Goal: Complete application form: Complete application form

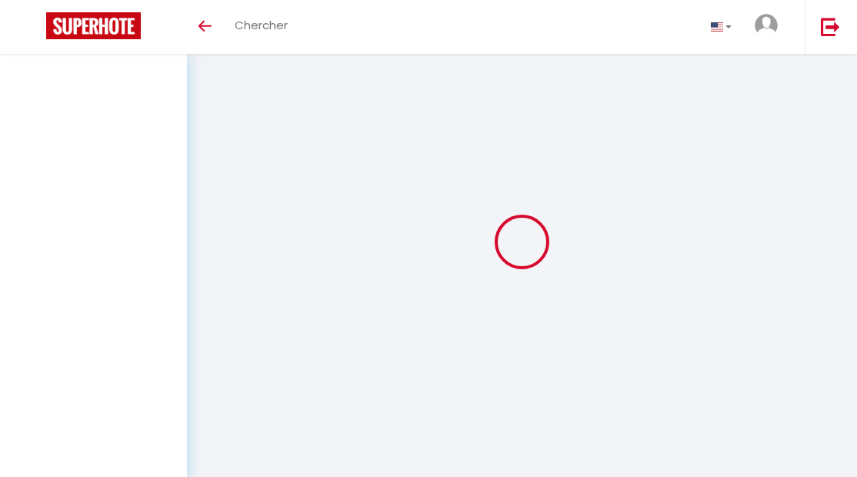
select select "3"
select select "2"
select select "1"
select select "28"
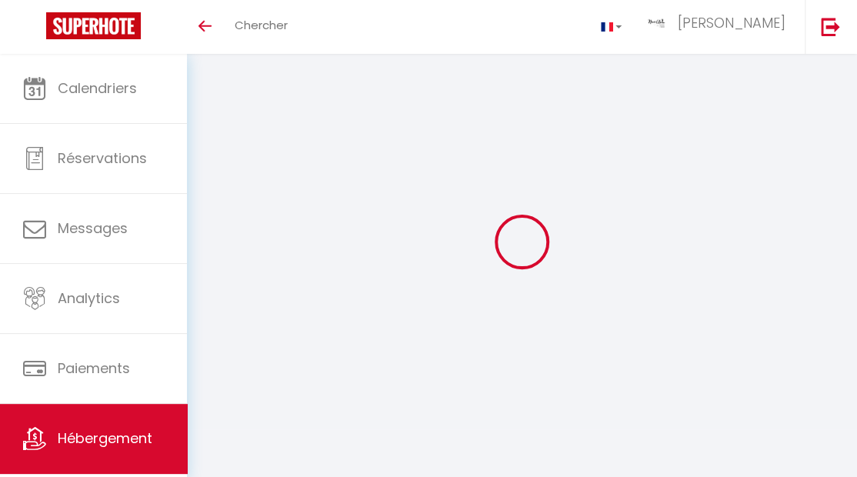
scroll to position [54, 0]
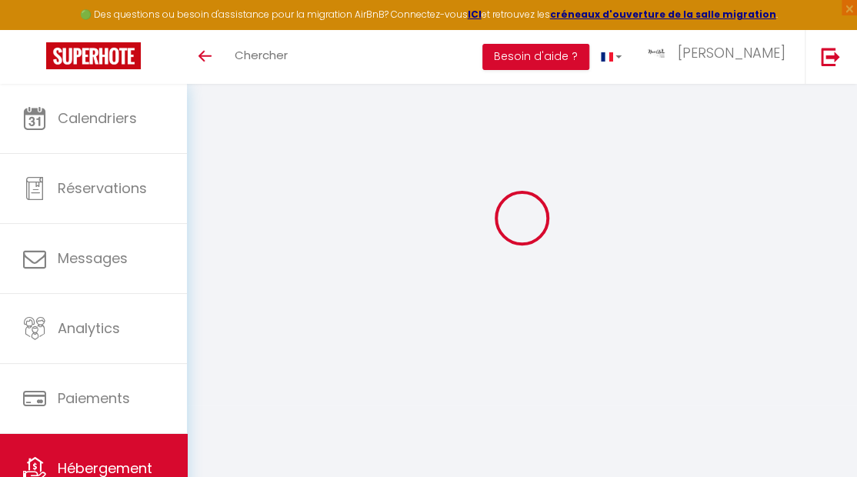
type input "Aréna - vue sur les arénes"
type input "tognaccini"
type input "yvan"
type input "[STREET_ADDRESS]"
type input "30130"
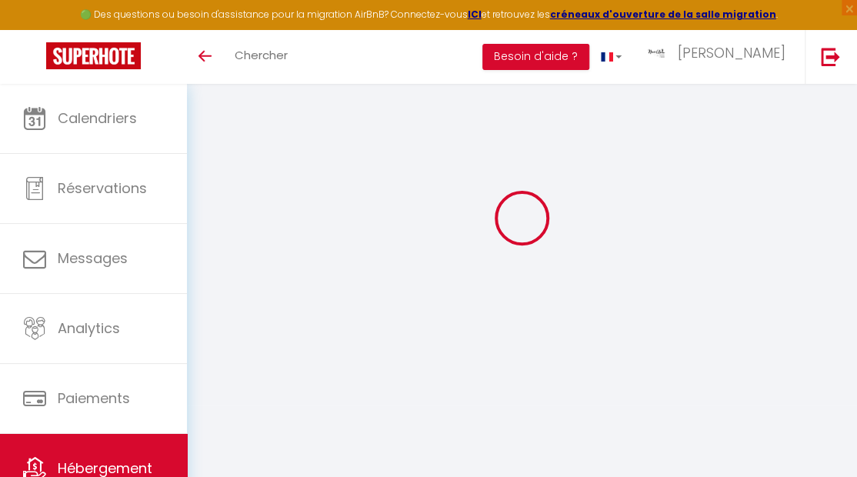
type input "vergeze"
select select "6"
select select "2"
type input "80"
type input "51"
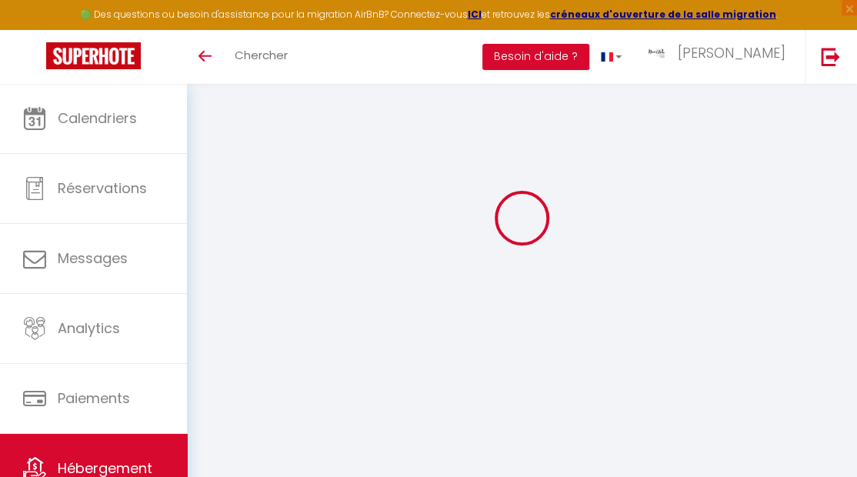
type input "5.5"
type input "3.3"
type input "500"
select select
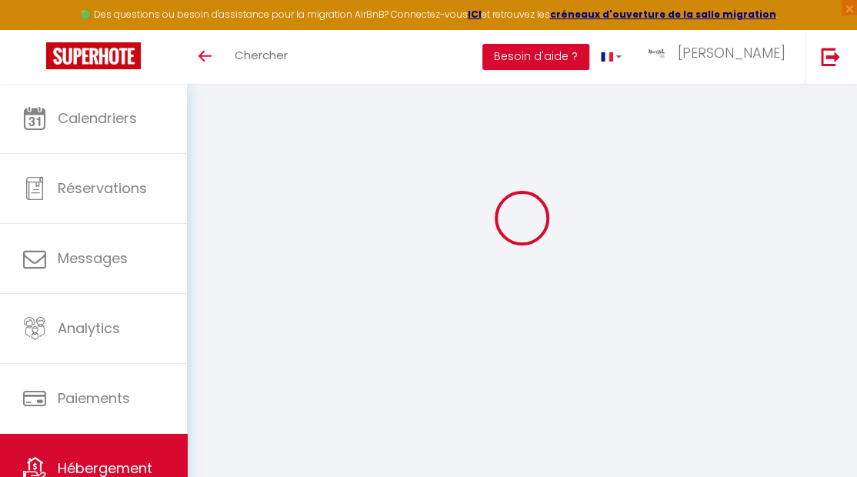
select select
type input "[STREET_ADDRESS][PERSON_NAME]"
type input "30900"
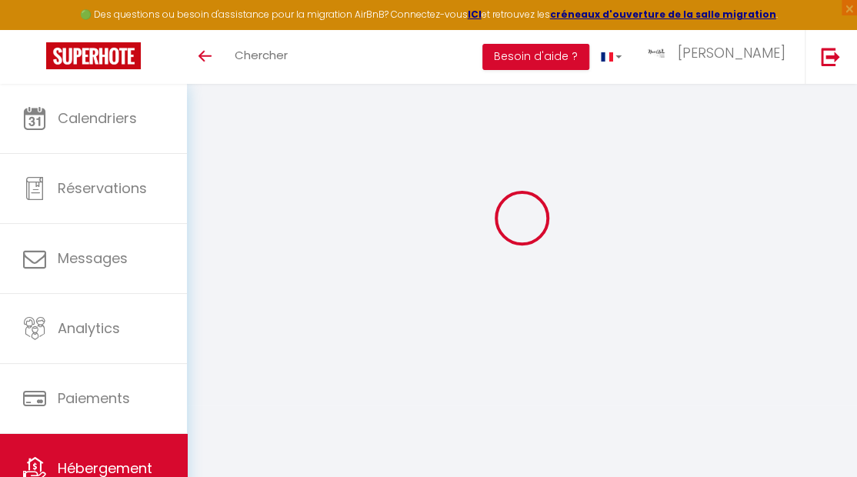
type input "[GEOGRAPHIC_DATA]"
type input "[EMAIL_ADDRESS][DOMAIN_NAME]"
select select
checkbox input "true"
checkbox input "false"
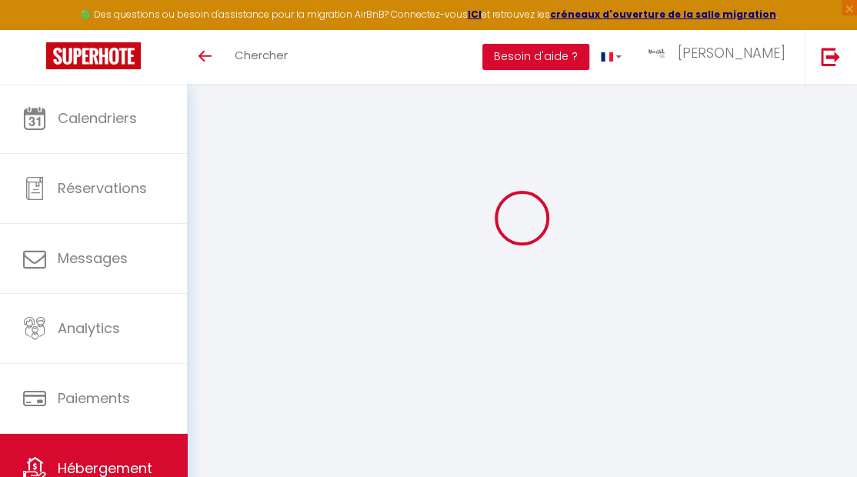
checkbox input "false"
radio input "true"
select select
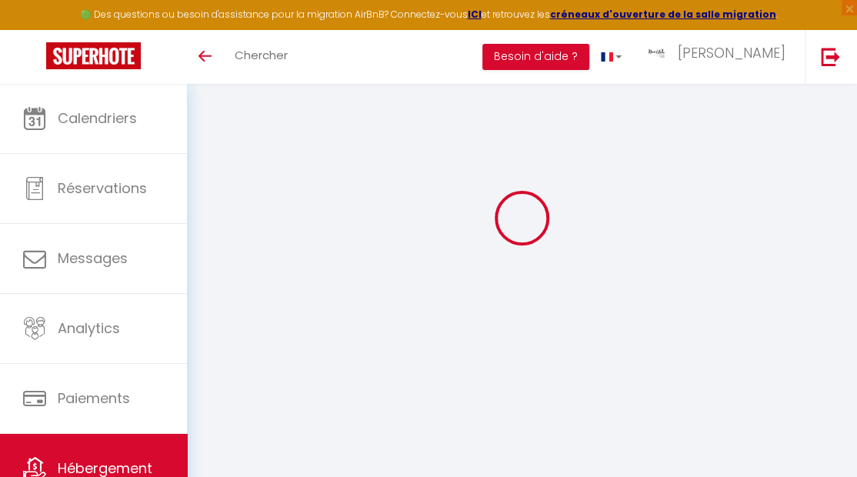
type input "25"
type input "51"
type input "8"
type input "30"
type input "0"
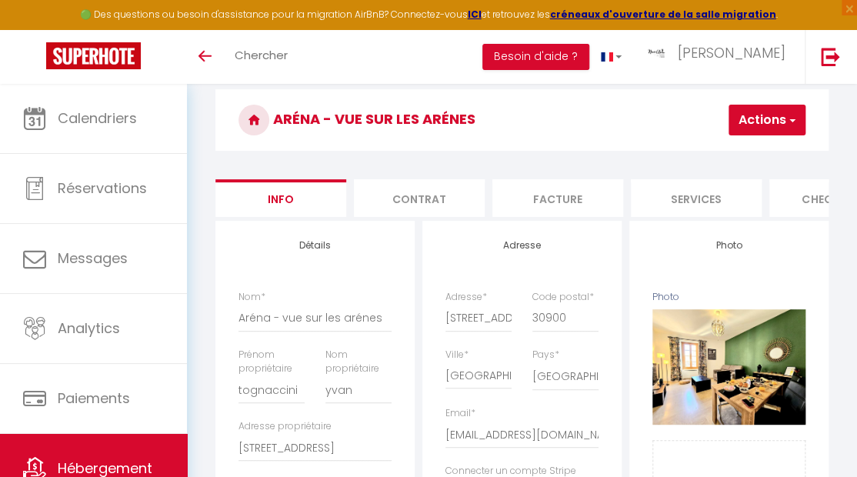
type input "3.3"
select select "16:00"
select select
select select "10:00"
select select "30"
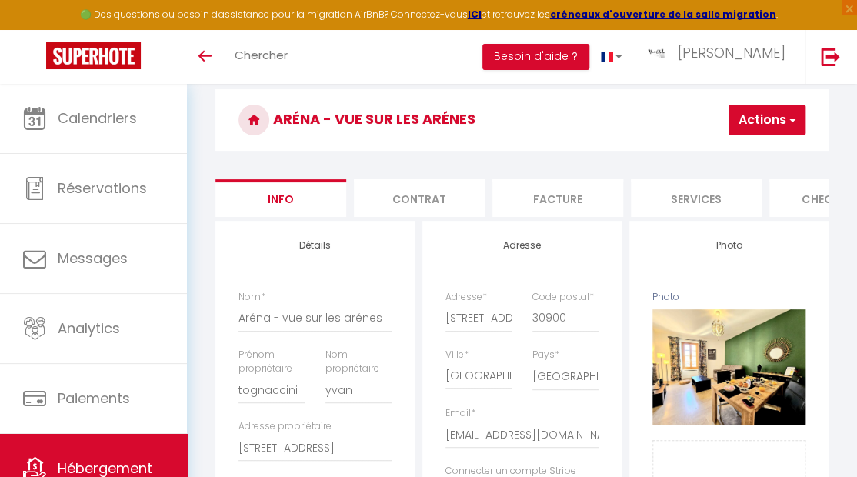
select select "120"
select select
checkbox input "true"
checkbox input "false"
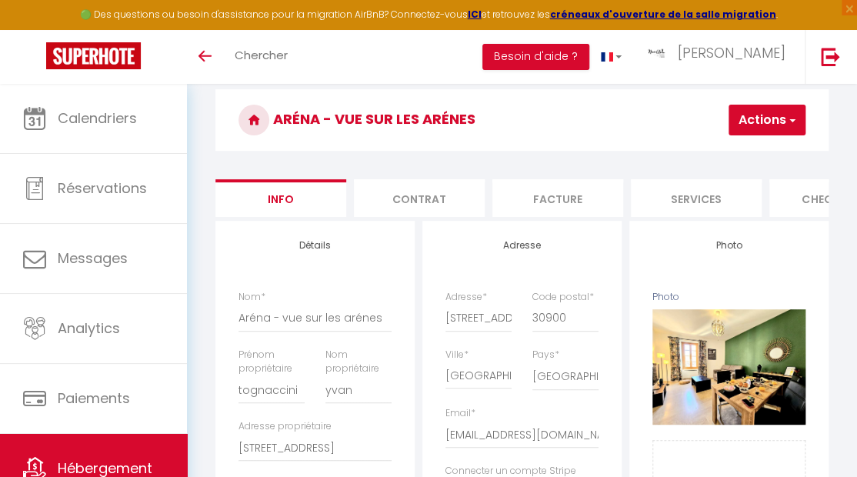
checkbox input "false"
select select
click at [504, 52] on div "Toggle menubar Chercher BUTTON Besoin d'aide ? nina Paramètres" at bounding box center [479, 57] width 734 height 54
